Goal: Task Accomplishment & Management: Complete application form

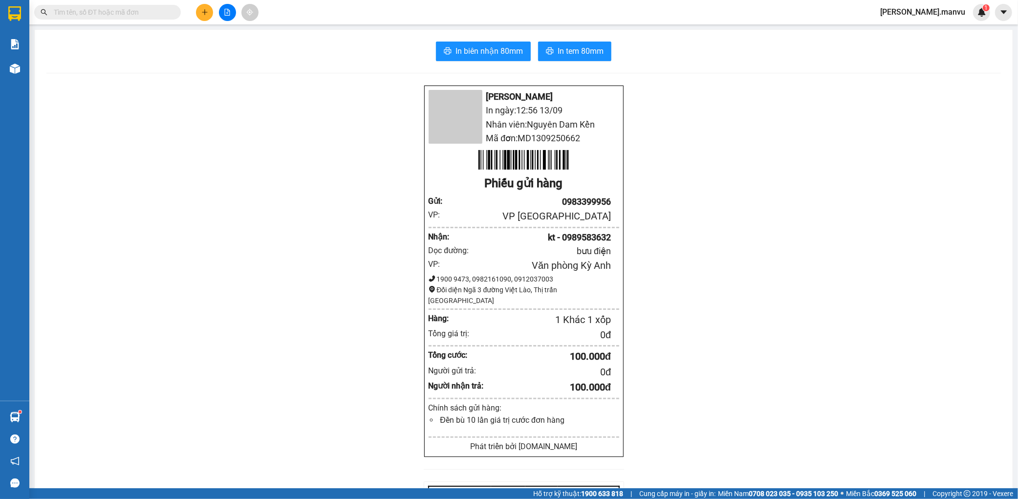
click at [203, 8] on button at bounding box center [204, 12] width 17 height 17
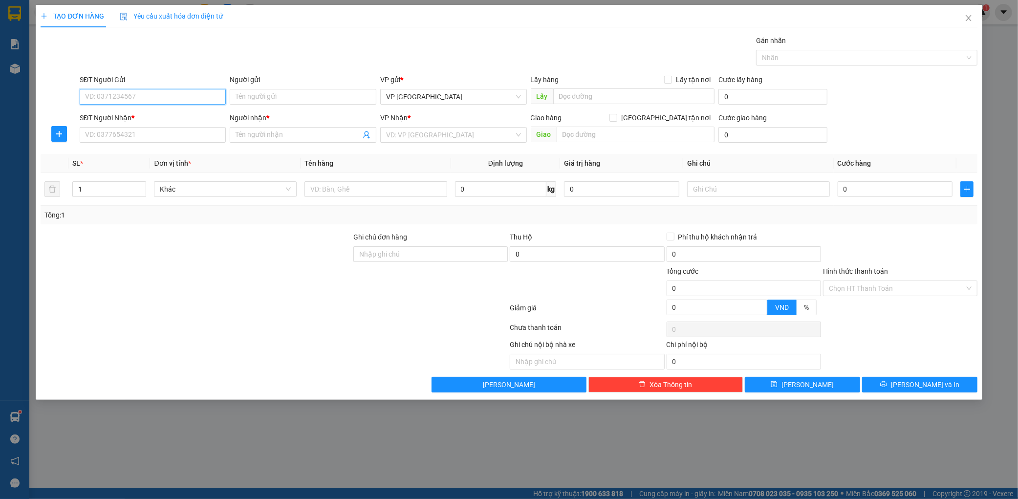
click at [120, 93] on input "SĐT Người Gửi" at bounding box center [153, 97] width 147 height 16
click at [125, 141] on input "SĐT Người Nhận *" at bounding box center [153, 135] width 147 height 16
click at [133, 150] on div "0366444002 - hạnh" at bounding box center [153, 154] width 135 height 11
type input "0366444002"
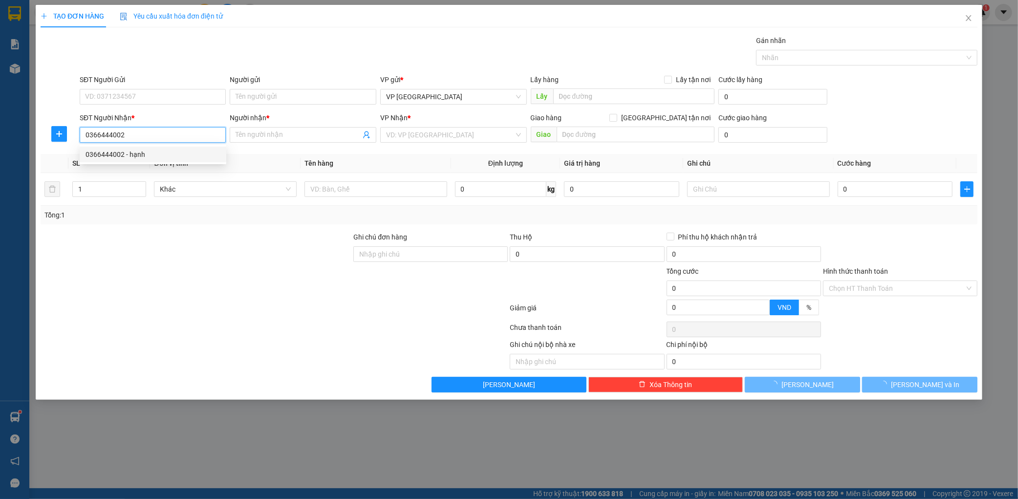
type input "hạnh"
type input "kỳ liên"
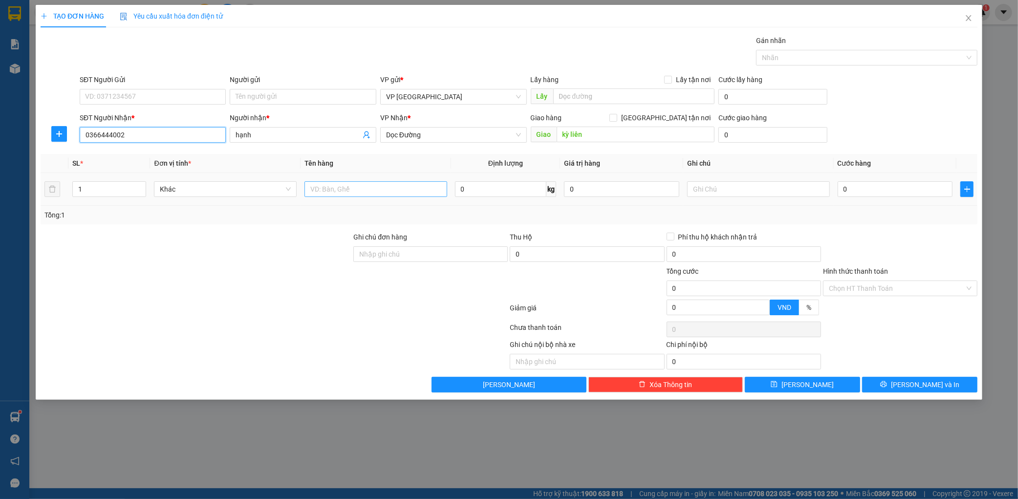
type input "0366444002"
click at [357, 184] on input "text" at bounding box center [376, 189] width 143 height 16
type input "2 kiên"
click at [848, 193] on input "0" at bounding box center [895, 189] width 115 height 16
type input "001"
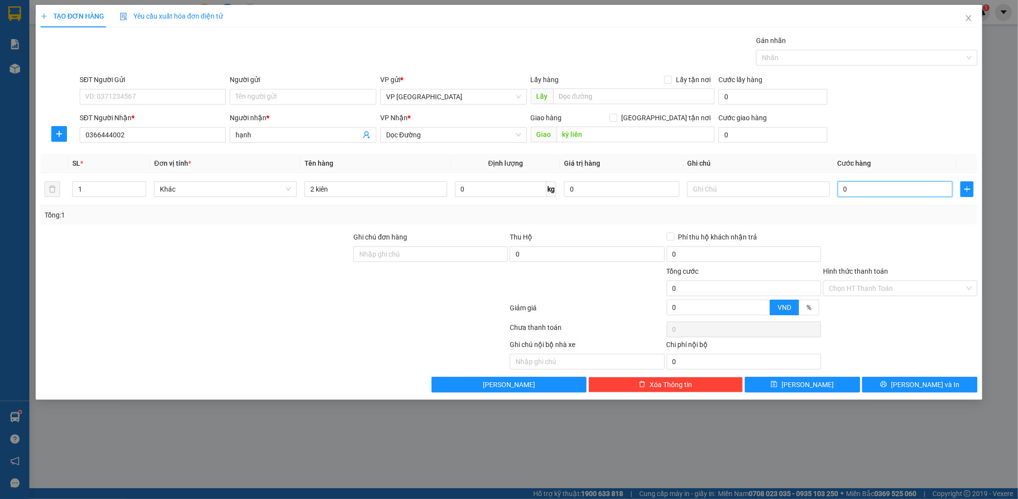
type input "1"
type input "0.015"
type input "15"
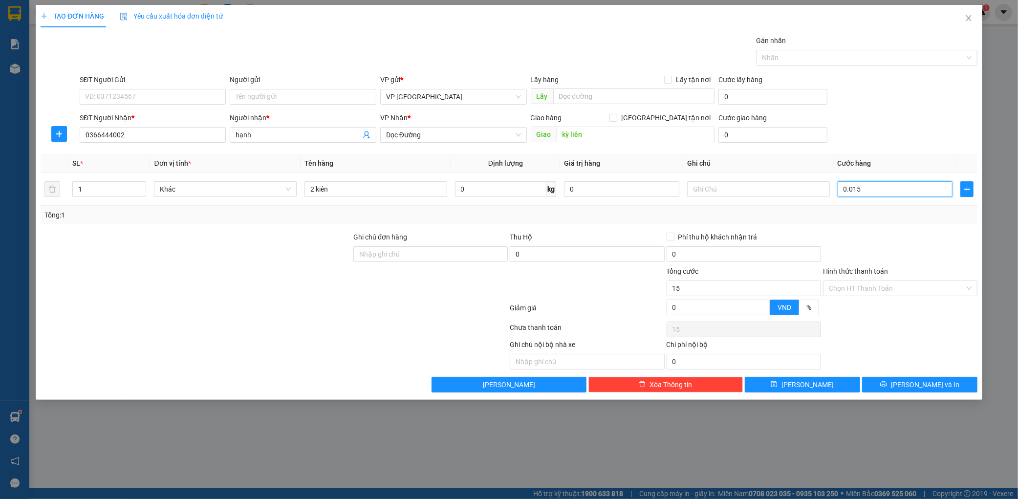
type input "00.150"
type input "150"
type input "0.001.500"
type input "1.500"
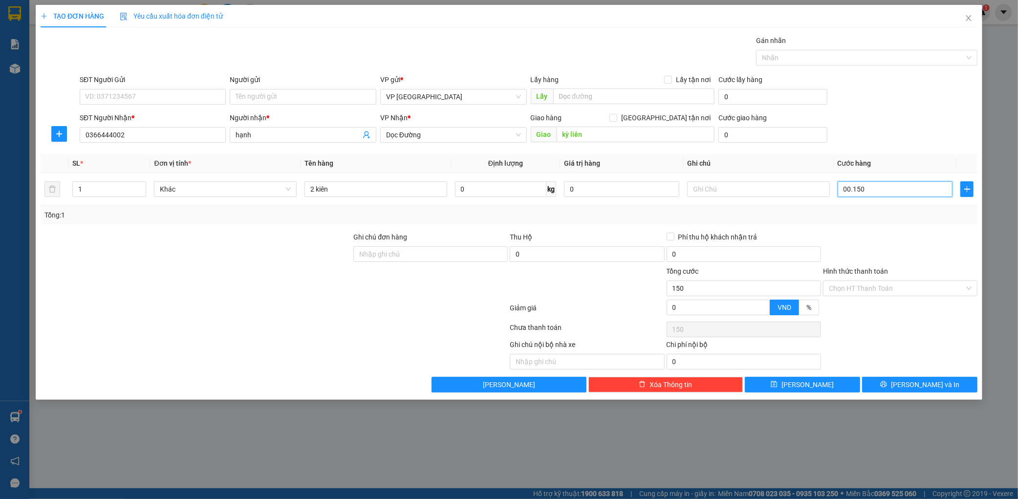
type input "1.500"
type input "000.015.000"
type input "15.000"
type input "00.000.150.000"
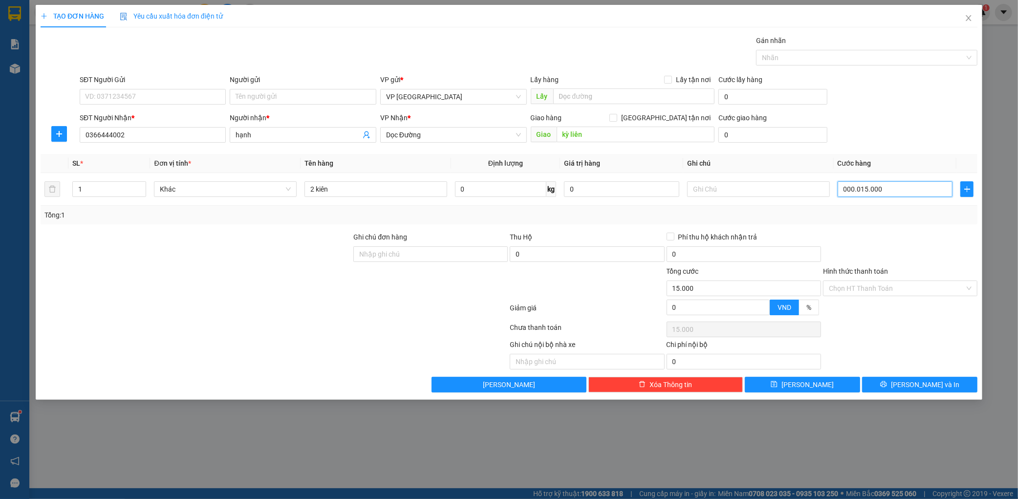
type input "150.000"
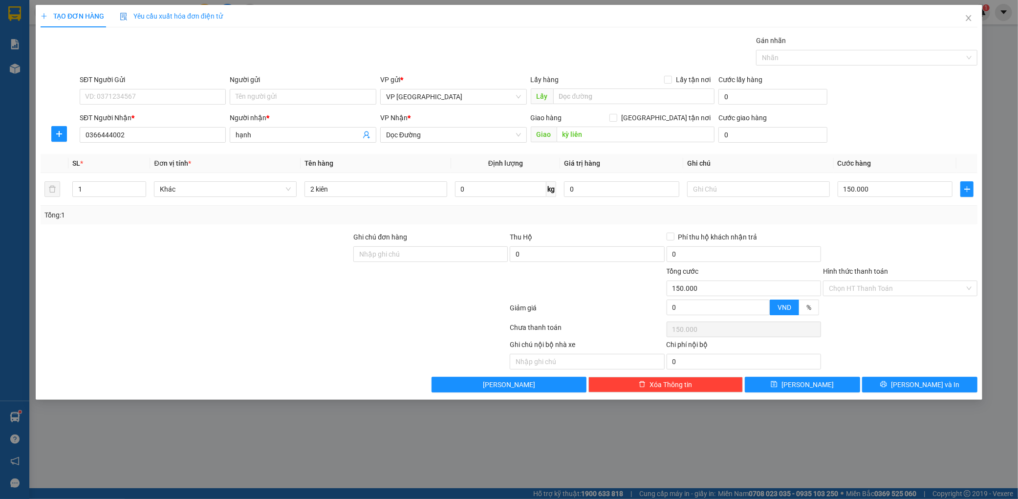
click at [951, 144] on div "SĐT Người Nhận * 0366444002 Người nhận * hạnh VP Nhận * Dọc Đường Giao hàng [GE…" at bounding box center [529, 129] width 902 height 34
click at [952, 394] on div "TẠO ĐƠN HÀNG Yêu cầu xuất hóa đơn điện tử Transit Pickup Surcharge Ids Transit …" at bounding box center [509, 202] width 947 height 395
click at [961, 387] on button "[PERSON_NAME] và In" at bounding box center [919, 385] width 115 height 16
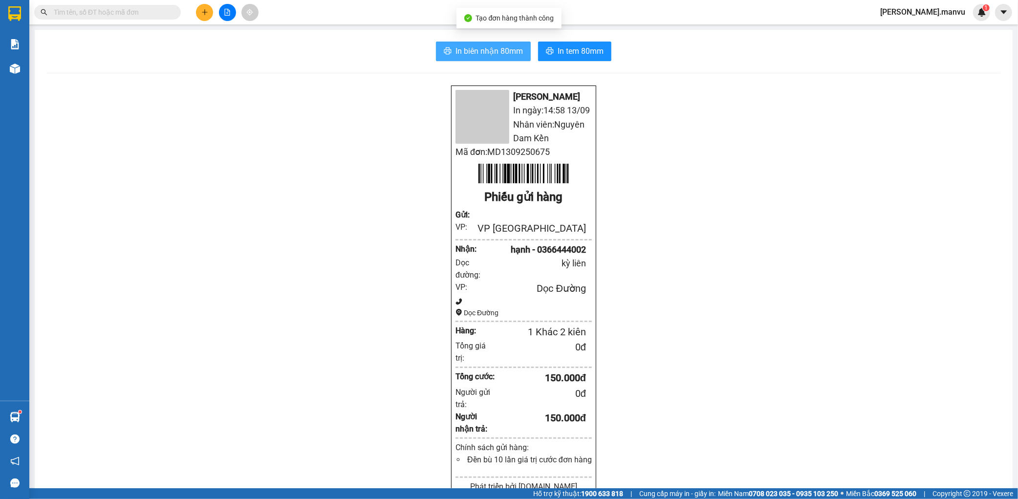
click at [477, 46] on span "In biên nhận 80mm" at bounding box center [489, 51] width 67 height 12
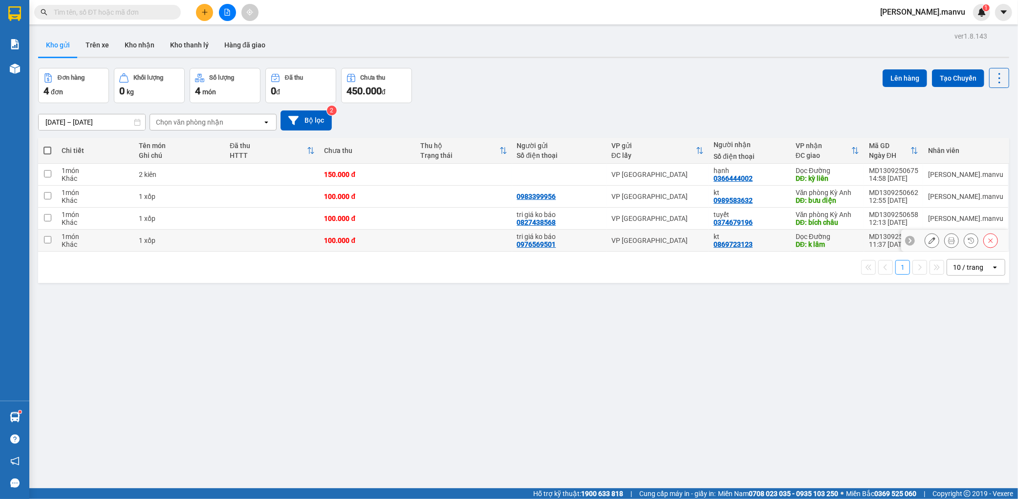
click at [987, 238] on icon at bounding box center [990, 240] width 7 height 7
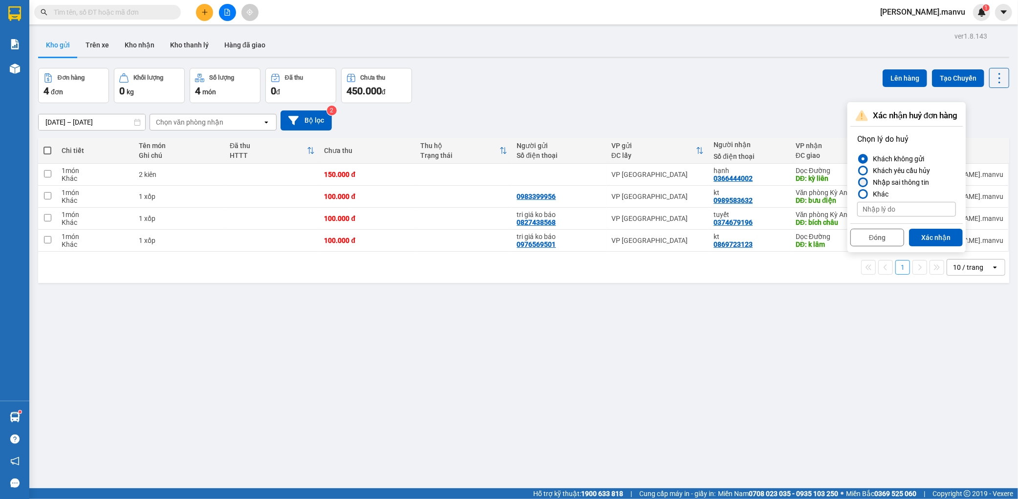
click at [867, 183] on div at bounding box center [863, 182] width 10 height 10
click at [857, 182] on input "Nhập sai thông tin" at bounding box center [857, 182] width 0 height 0
click at [951, 235] on button "Xác nhận" at bounding box center [936, 238] width 54 height 18
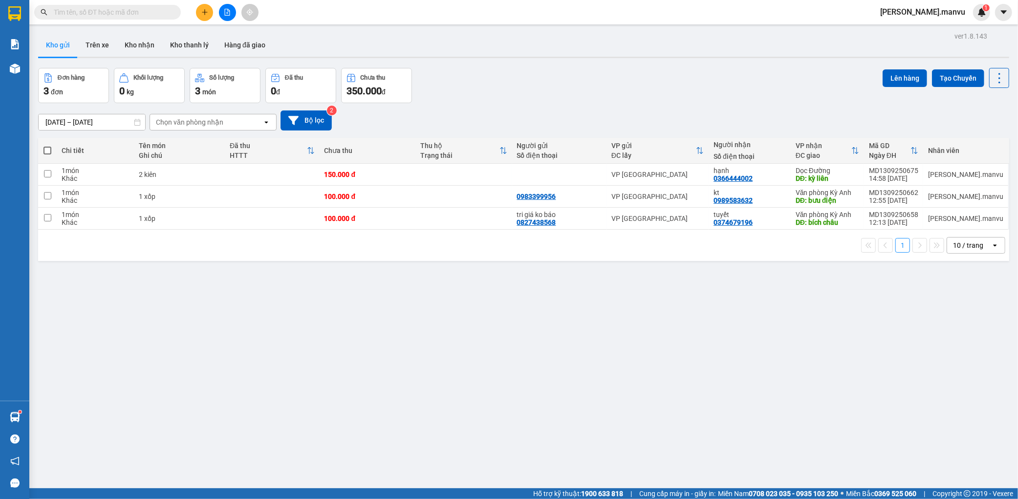
click at [205, 11] on icon "plus" at bounding box center [204, 12] width 7 height 7
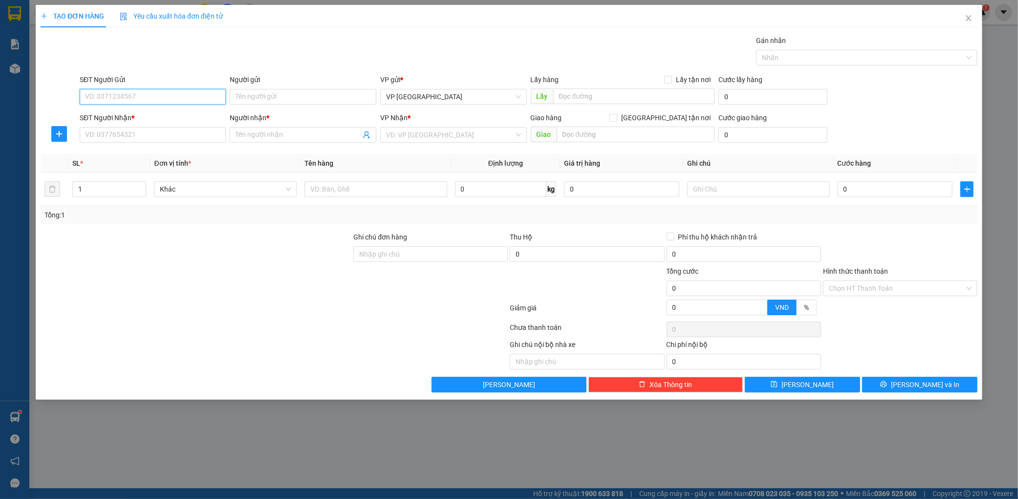
click at [147, 94] on input "SĐT Người Gửi" at bounding box center [153, 97] width 147 height 16
click at [176, 97] on input "SĐT Người Gửi" at bounding box center [153, 97] width 147 height 16
click at [154, 133] on div "0965392391" at bounding box center [153, 132] width 135 height 11
type input "0965392391"
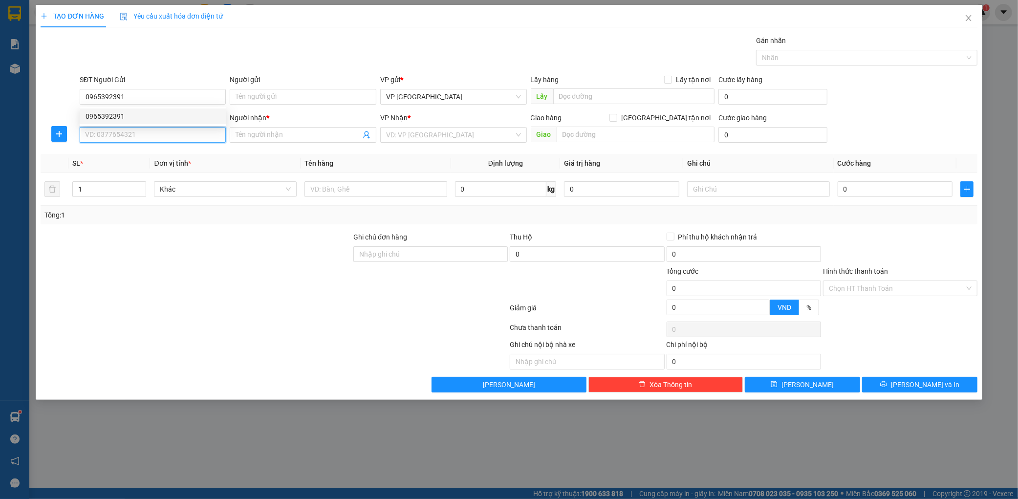
click at [154, 133] on input "SĐT Người Nhận *" at bounding box center [153, 135] width 147 height 16
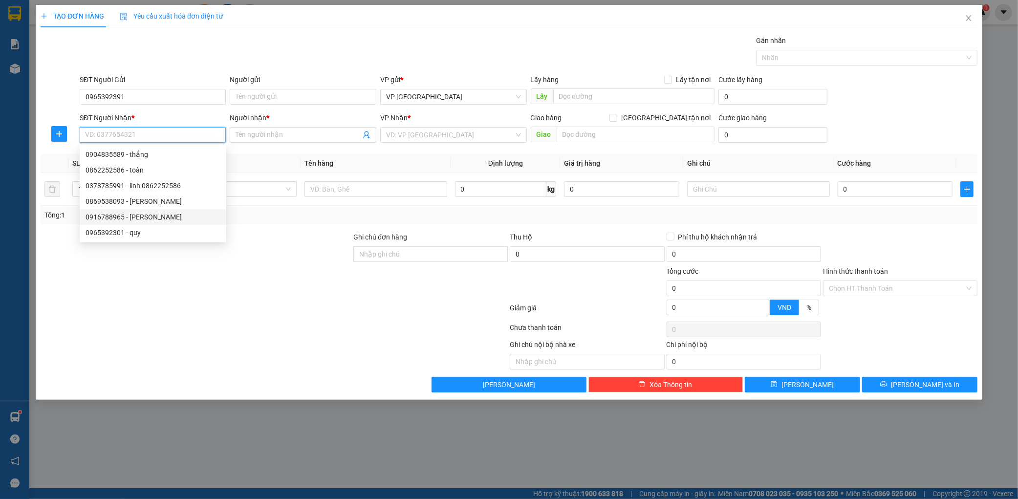
click at [164, 215] on div "0916788965 - [PERSON_NAME]" at bounding box center [153, 217] width 135 height 11
type input "0916788965"
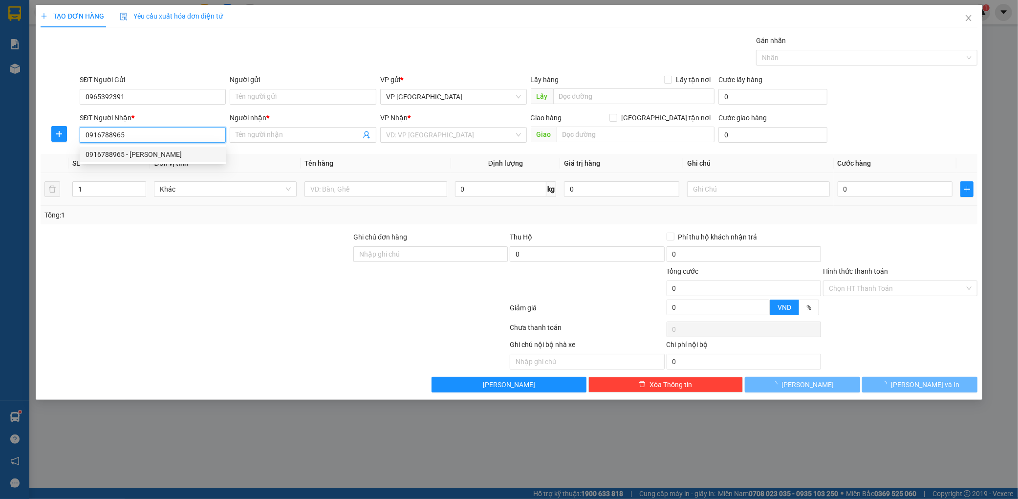
type input "[PERSON_NAME]"
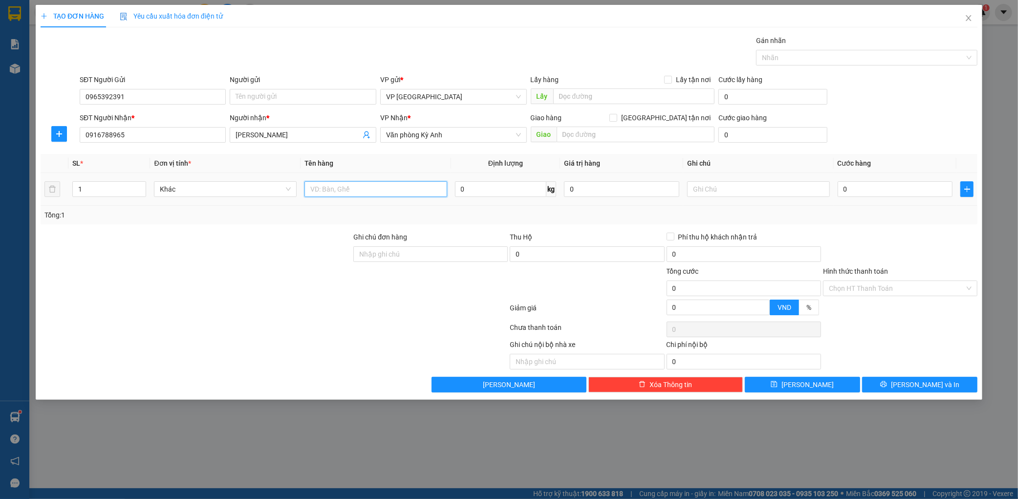
click at [373, 190] on input "text" at bounding box center [376, 189] width 143 height 16
type input "1 thùng"
click at [868, 186] on input "0" at bounding box center [895, 189] width 115 height 16
type input "005"
type input "5"
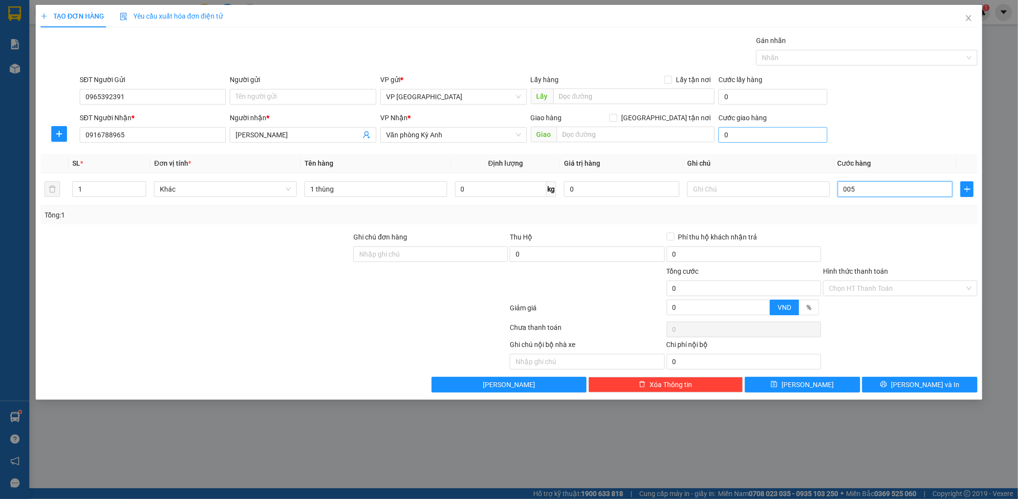
type input "5"
type input "0.050"
type input "50"
type input "00.500"
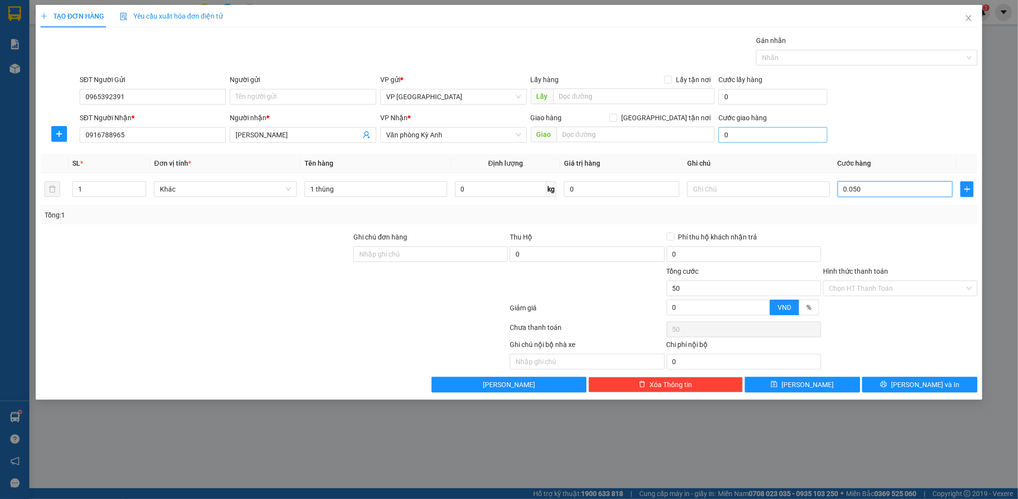
type input "500"
type input "0.005.000"
type input "5.000"
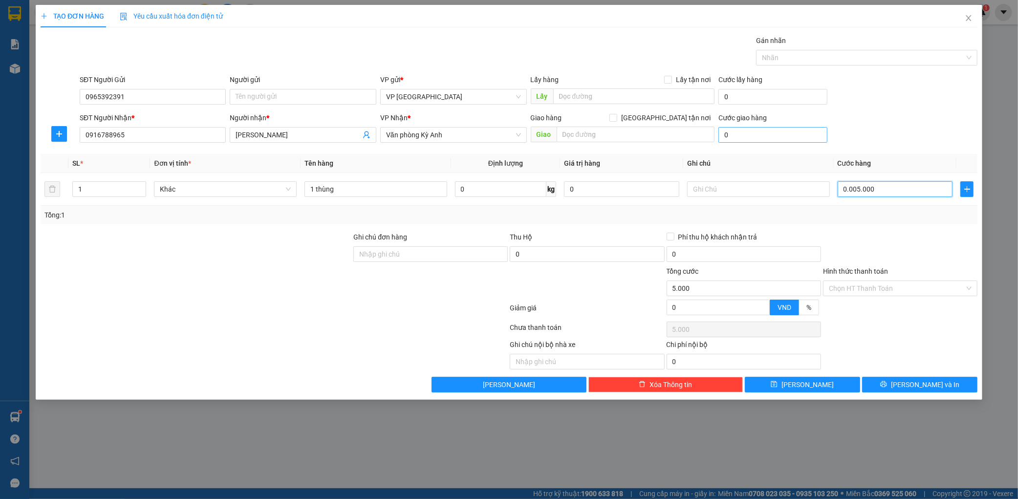
type input "000.050.000"
type input "50.000"
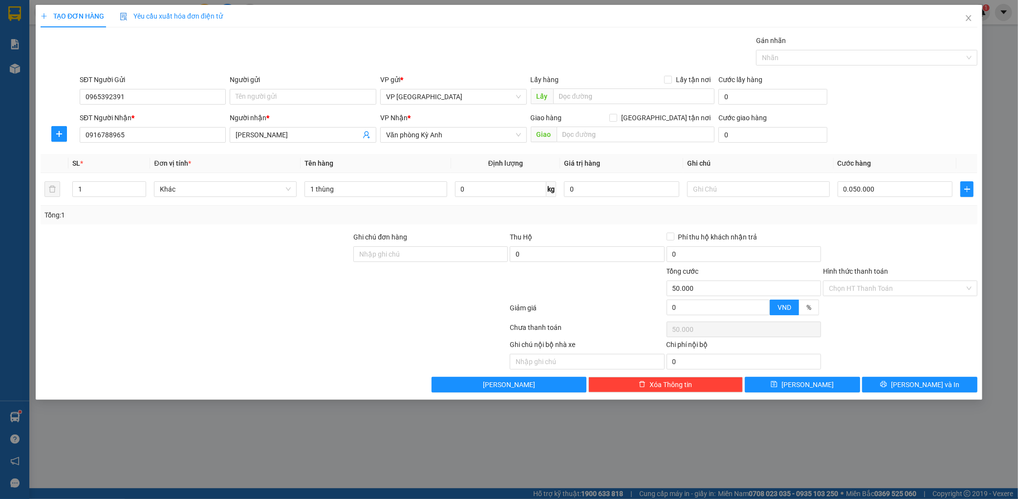
type input "50.000"
click at [917, 369] on div "Ghi chú nội bộ nhà xe Chi phí nội bộ 0" at bounding box center [509, 354] width 939 height 30
drag, startPoint x: 918, startPoint y: 378, endPoint x: 920, endPoint y: 384, distance: 6.6
click at [920, 384] on button "[PERSON_NAME] và In" at bounding box center [919, 385] width 115 height 16
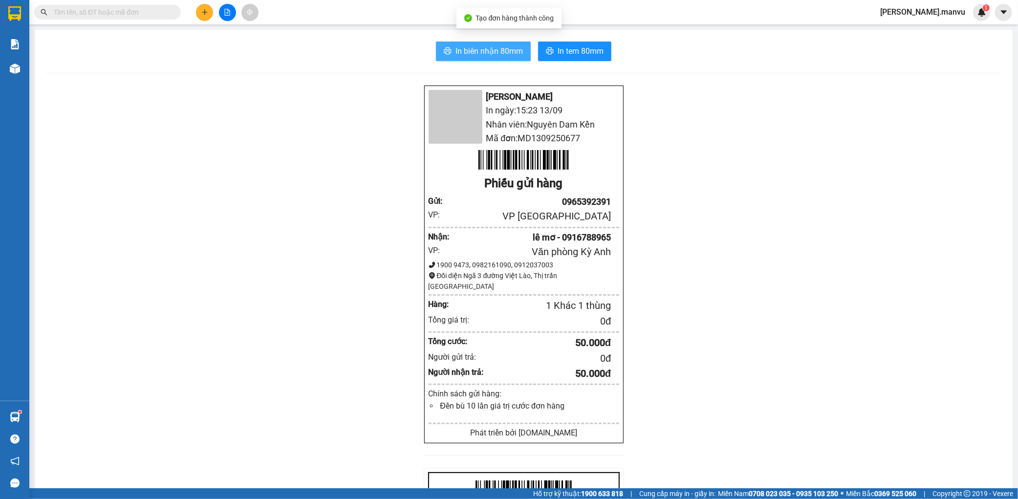
drag, startPoint x: 501, startPoint y: 48, endPoint x: 667, endPoint y: 115, distance: 178.7
click at [501, 48] on span "In biên nhận 80mm" at bounding box center [489, 51] width 67 height 12
